Goal: Check status: Check status

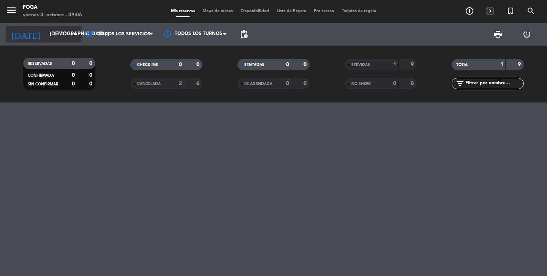
click at [46, 36] on input "[DEMOGRAPHIC_DATA] [DATE]" at bounding box center [79, 34] width 67 height 14
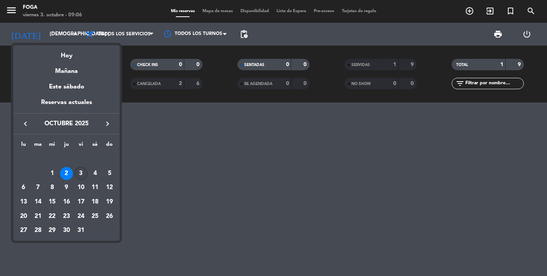
click at [83, 175] on div "3" at bounding box center [80, 173] width 13 height 13
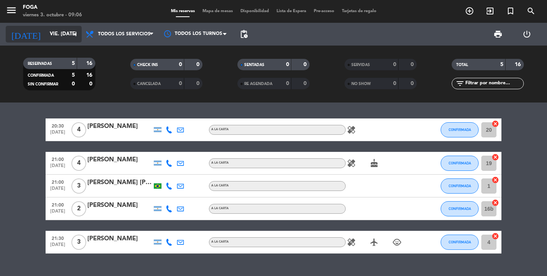
click at [49, 36] on input "vie. [DATE]" at bounding box center [79, 34] width 67 height 14
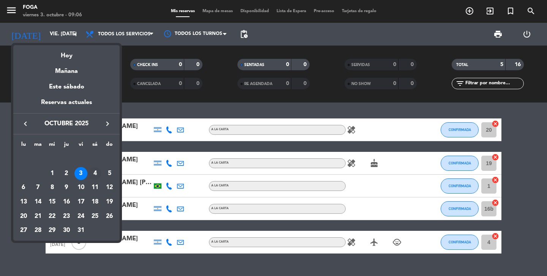
click at [97, 173] on div "4" at bounding box center [94, 173] width 13 height 13
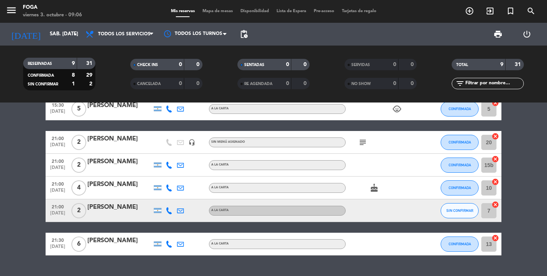
scroll to position [139, 0]
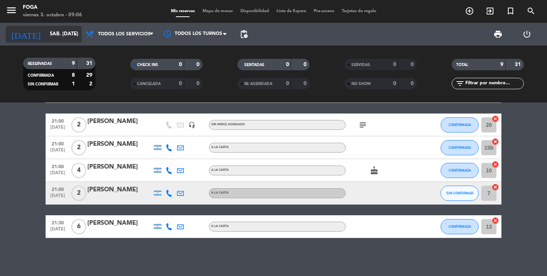
click at [60, 39] on input "sáb. [DATE]" at bounding box center [79, 34] width 67 height 14
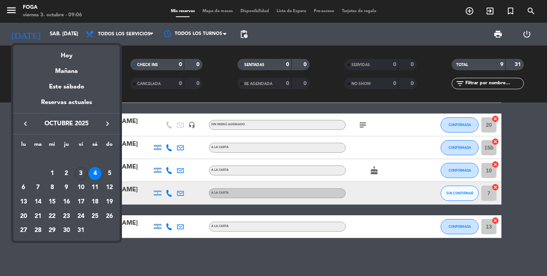
click at [112, 172] on div "5" at bounding box center [109, 173] width 13 height 13
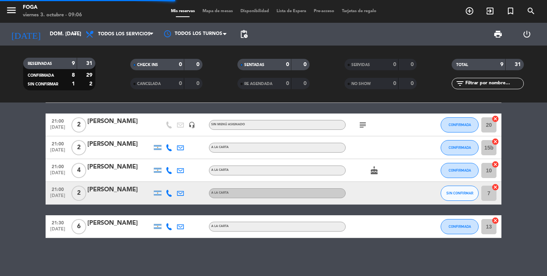
scroll to position [0, 0]
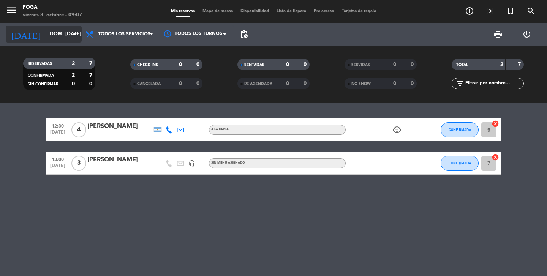
click at [54, 39] on input "dom. [DATE]" at bounding box center [79, 34] width 67 height 14
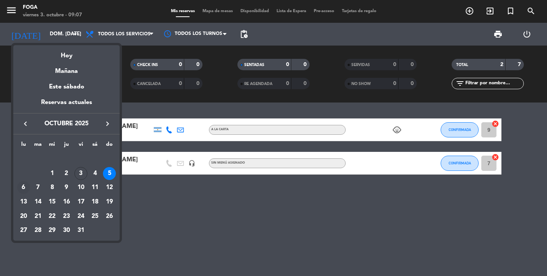
click at [20, 188] on div "6" at bounding box center [23, 187] width 13 height 13
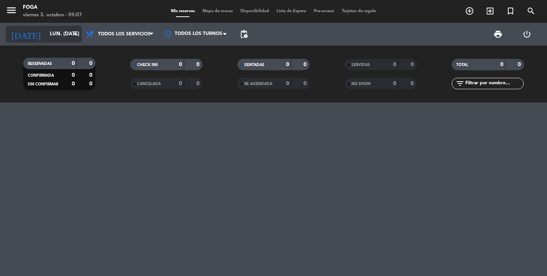
click at [54, 33] on input "lun. [DATE]" at bounding box center [79, 34] width 67 height 14
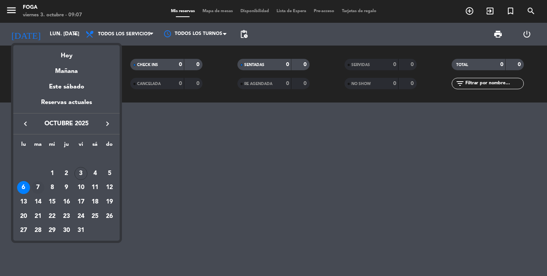
click at [33, 186] on div "7" at bounding box center [38, 187] width 13 height 13
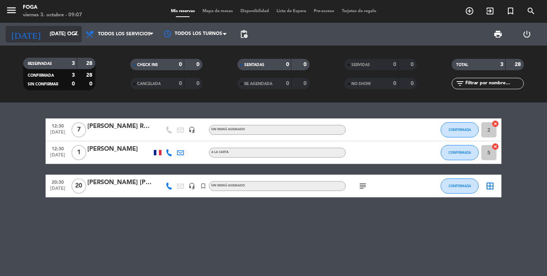
click at [60, 38] on input "[DATE] oct." at bounding box center [79, 34] width 67 height 14
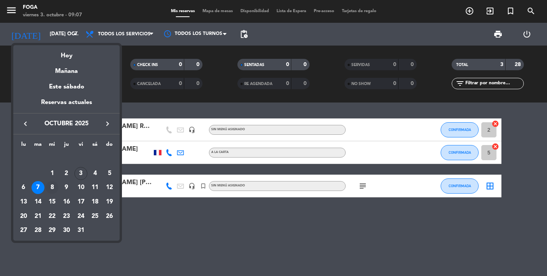
click at [54, 187] on div "8" at bounding box center [52, 187] width 13 height 13
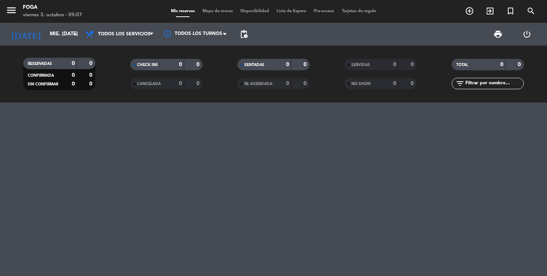
click at [43, 46] on div "RESERVADAS 0 0 CONFIRMADA 0 0 SIN CONFIRMAR 0 0 CHECK INS 0 0 CANCELADA 0 0 SEN…" at bounding box center [273, 74] width 547 height 57
click at [46, 39] on input "mié. [DATE]" at bounding box center [79, 34] width 67 height 14
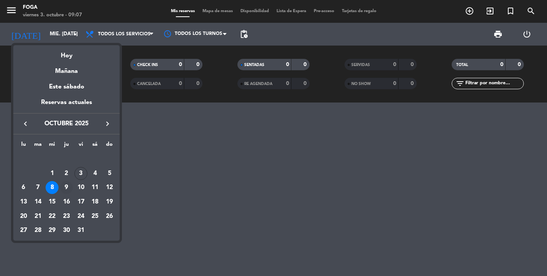
click at [65, 187] on div "9" at bounding box center [66, 187] width 13 height 13
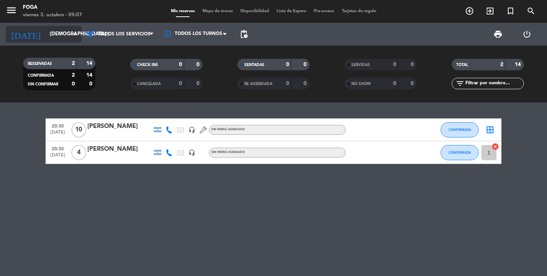
click at [57, 38] on input "[DEMOGRAPHIC_DATA] [DATE]" at bounding box center [79, 34] width 67 height 14
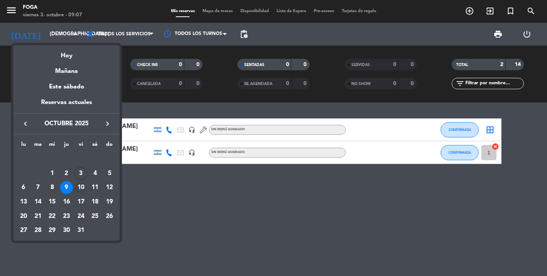
click at [77, 186] on div "10" at bounding box center [80, 187] width 13 height 13
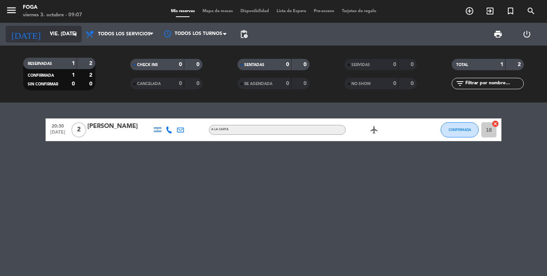
click at [62, 33] on input "vie. [DATE]" at bounding box center [79, 34] width 67 height 14
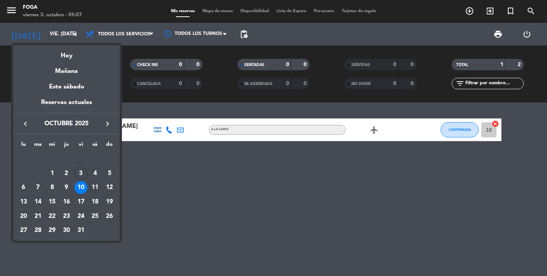
click at [92, 190] on div "11" at bounding box center [94, 187] width 13 height 13
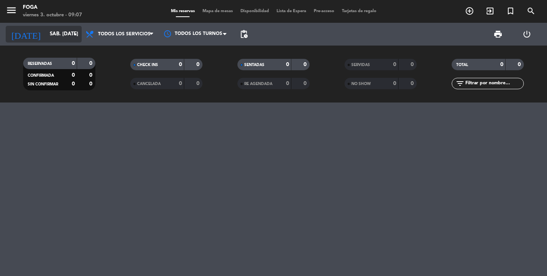
click at [65, 33] on input "sáb. [DATE]" at bounding box center [79, 34] width 67 height 14
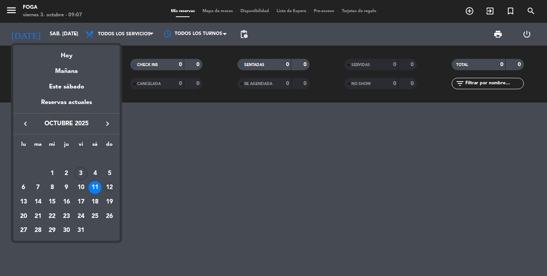
click at [108, 184] on div "12" at bounding box center [109, 187] width 13 height 13
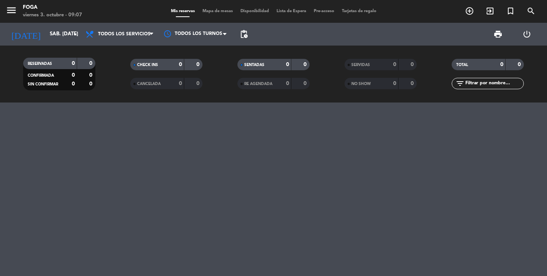
type input "dom. [DATE]"
